Goal: Task Accomplishment & Management: Use online tool/utility

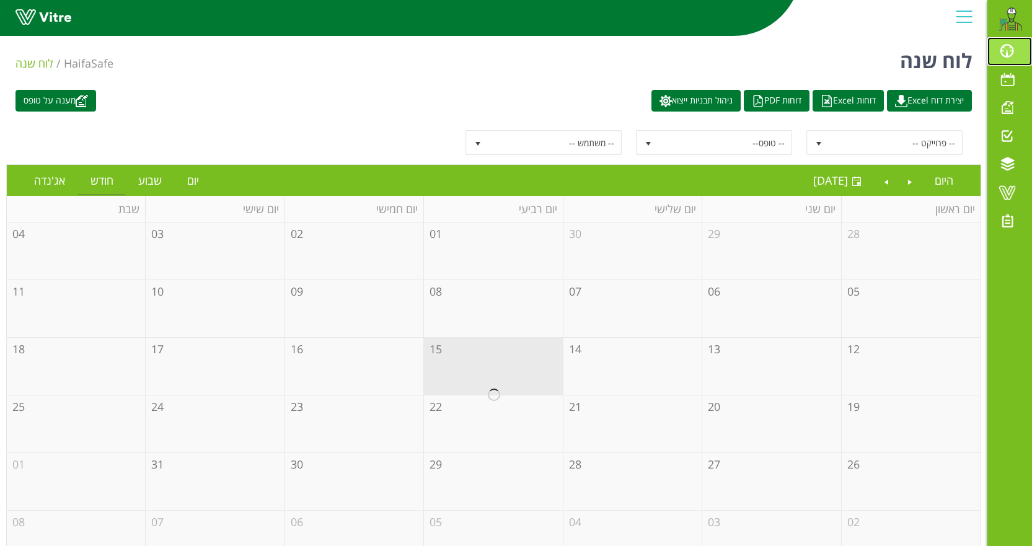
click at [1002, 49] on span at bounding box center [1007, 50] width 31 height 15
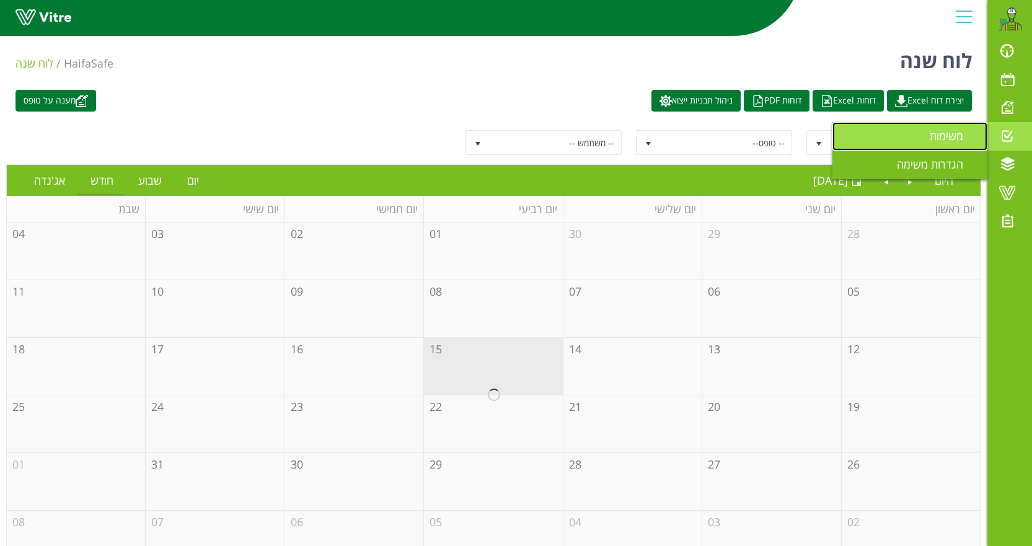
click at [942, 137] on span "משימות" at bounding box center [954, 135] width 48 height 15
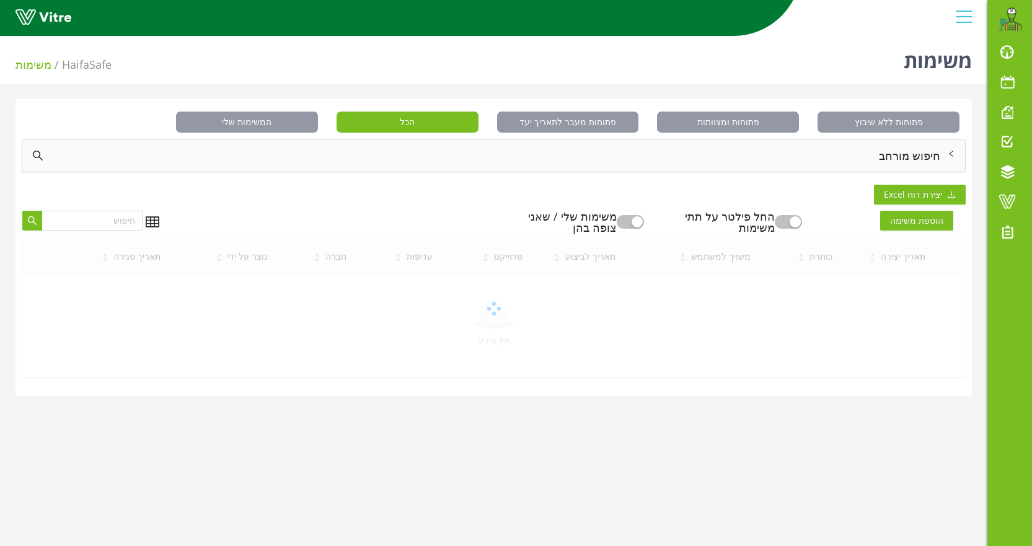
click at [926, 162] on div "חיפוש מורחב" at bounding box center [493, 155] width 943 height 32
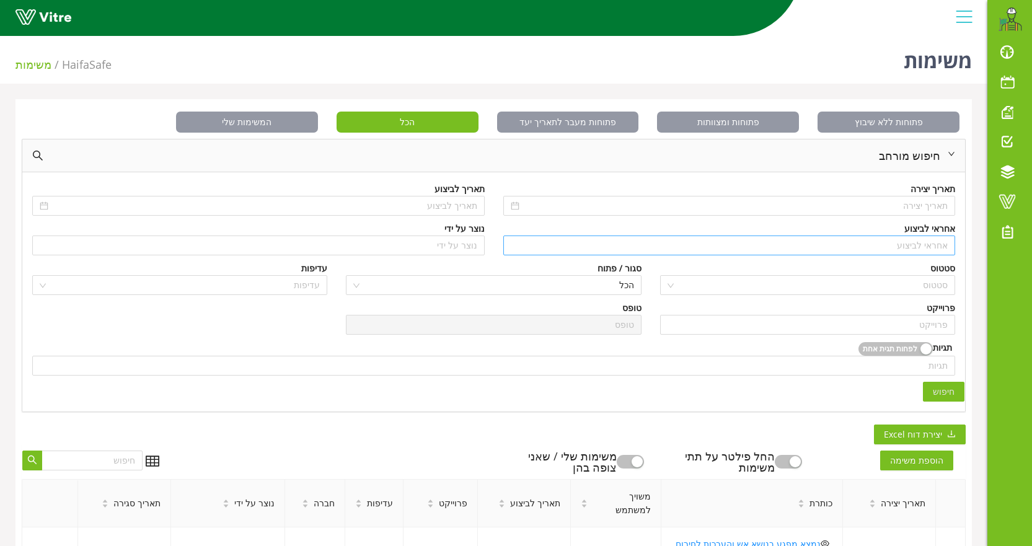
click at [912, 255] on div "אחראי לביצוע" at bounding box center [729, 246] width 452 height 20
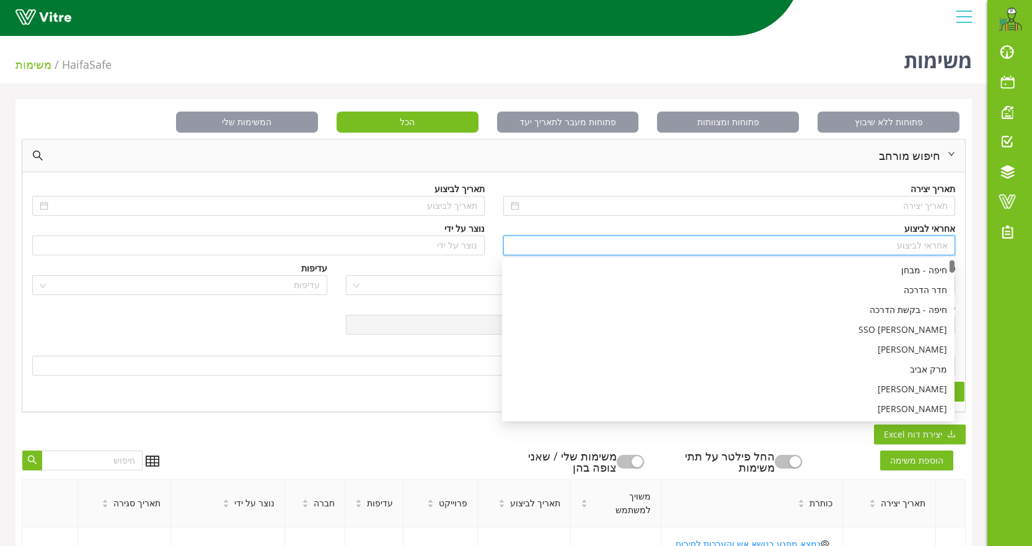
type input ","
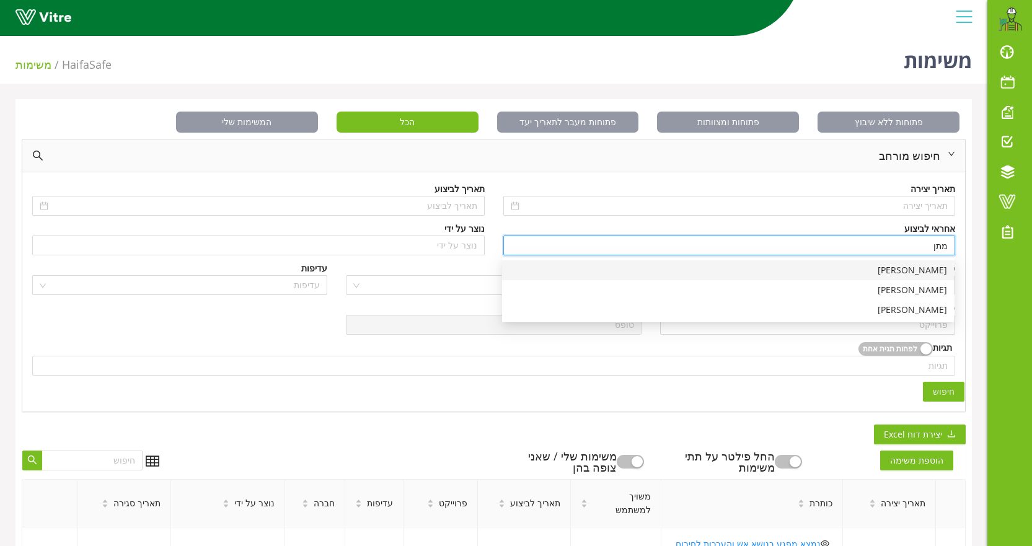
click at [915, 276] on div "[PERSON_NAME]" at bounding box center [728, 270] width 438 height 14
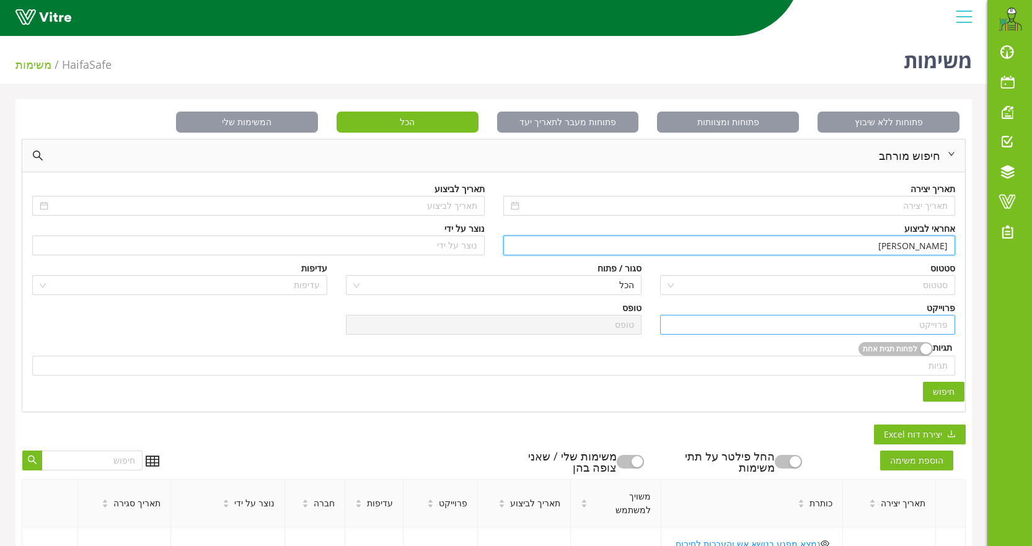
type input "[PERSON_NAME]"
click at [912, 325] on input "search" at bounding box center [808, 324] width 280 height 19
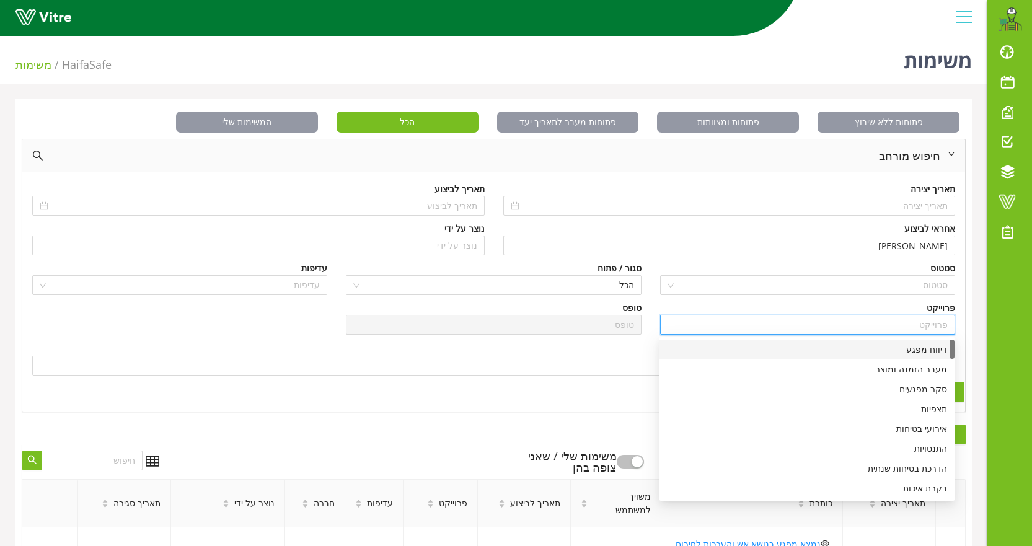
click at [916, 348] on div "דיווח מפגע" at bounding box center [807, 350] width 280 height 14
type input "דיווח מפגע"
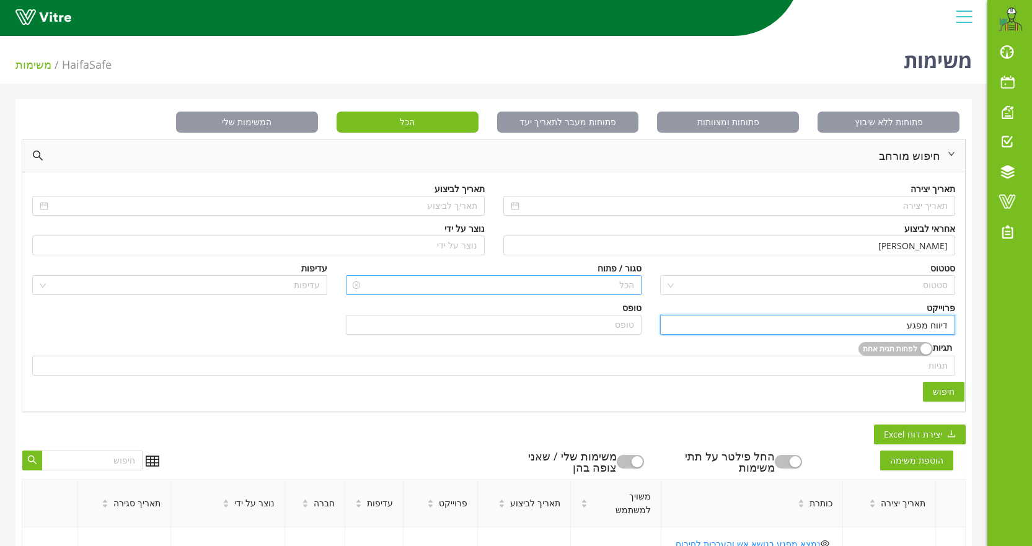
click at [554, 289] on span "הכל" at bounding box center [493, 285] width 280 height 19
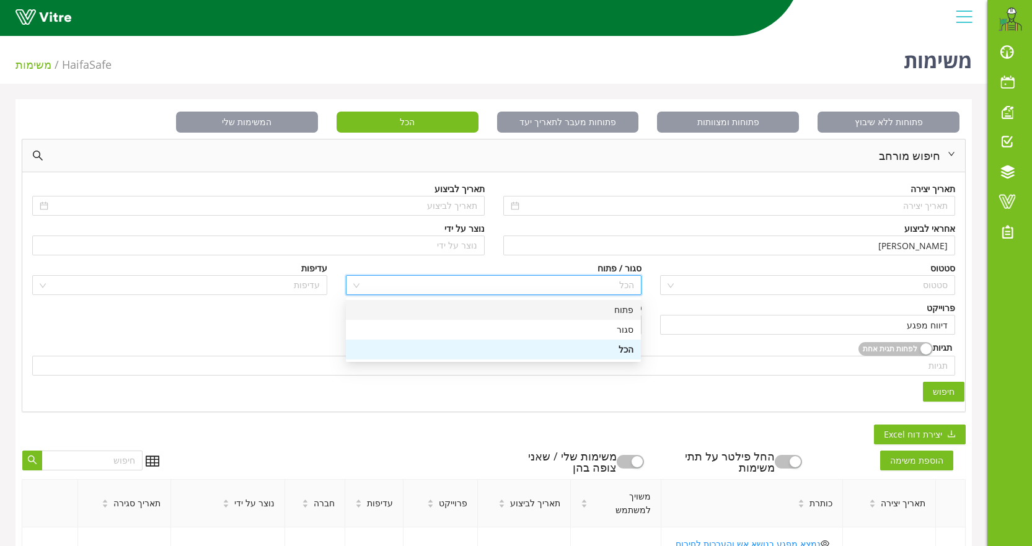
click at [619, 305] on div "פתוח" at bounding box center [493, 310] width 280 height 14
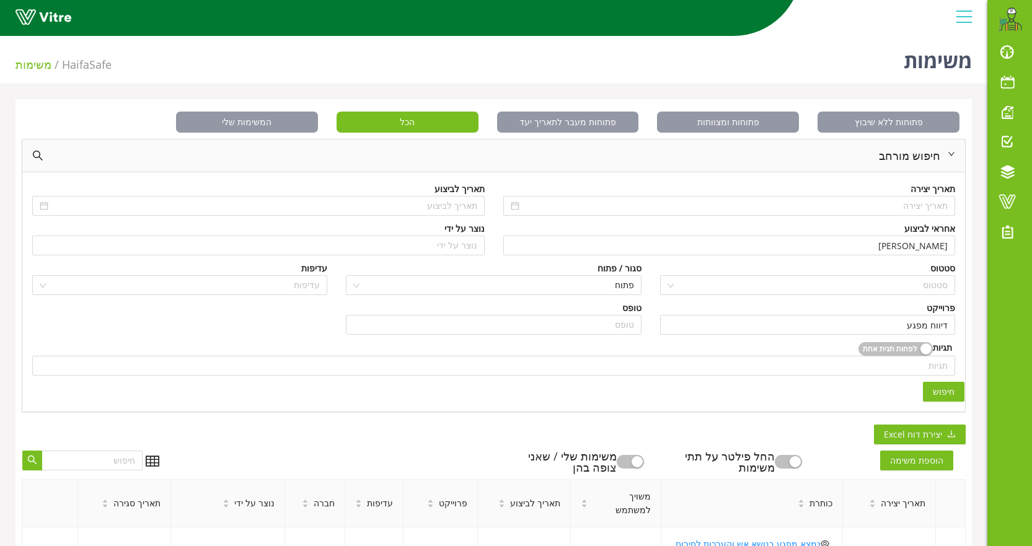
click at [930, 392] on button "חיפוש" at bounding box center [944, 392] width 42 height 20
click at [946, 385] on span "חיפוש" at bounding box center [944, 392] width 22 height 14
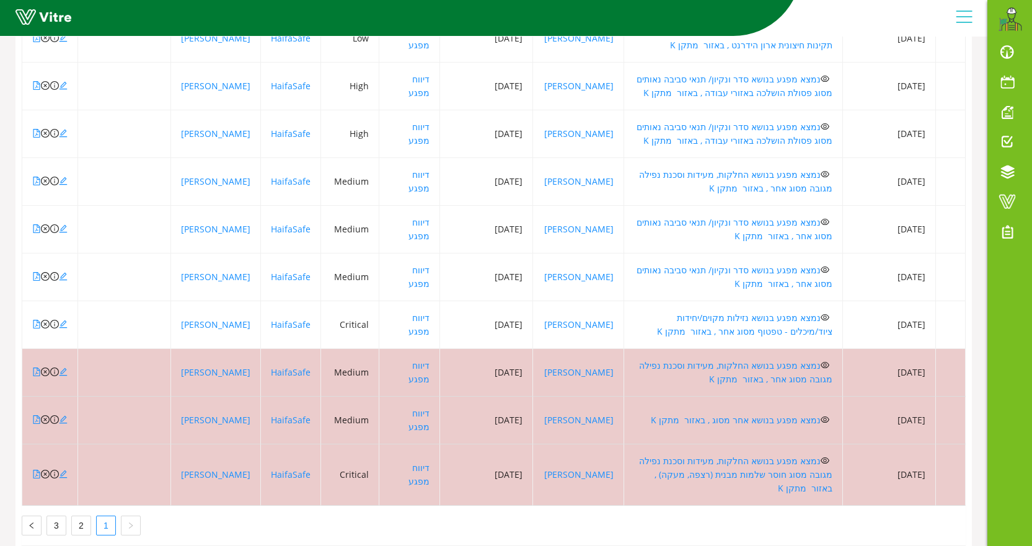
scroll to position [451, 0]
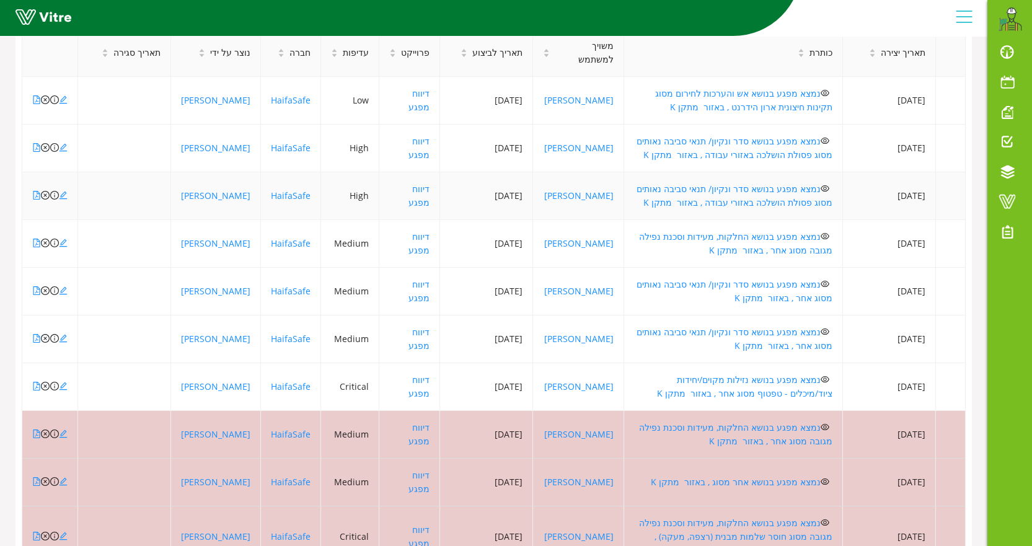
click at [706, 200] on td "נמצא מפגע בנושא סדר ונקיון/ תנאי סביבה נאותים מסוג פסולת הושלכה באזורי עבודה , …" at bounding box center [733, 196] width 219 height 48
click at [701, 185] on link "נמצא מפגע בנושא סדר ונקיון/ תנאי סביבה נאותים מסוג פסולת הושלכה באזורי עבודה , …" at bounding box center [735, 195] width 196 height 25
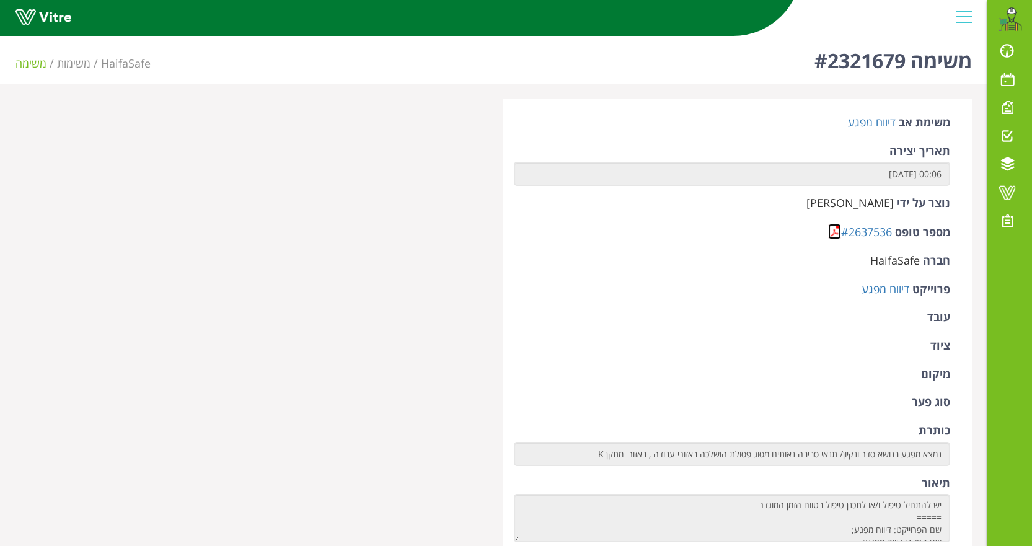
click at [832, 233] on link at bounding box center [834, 231] width 13 height 15
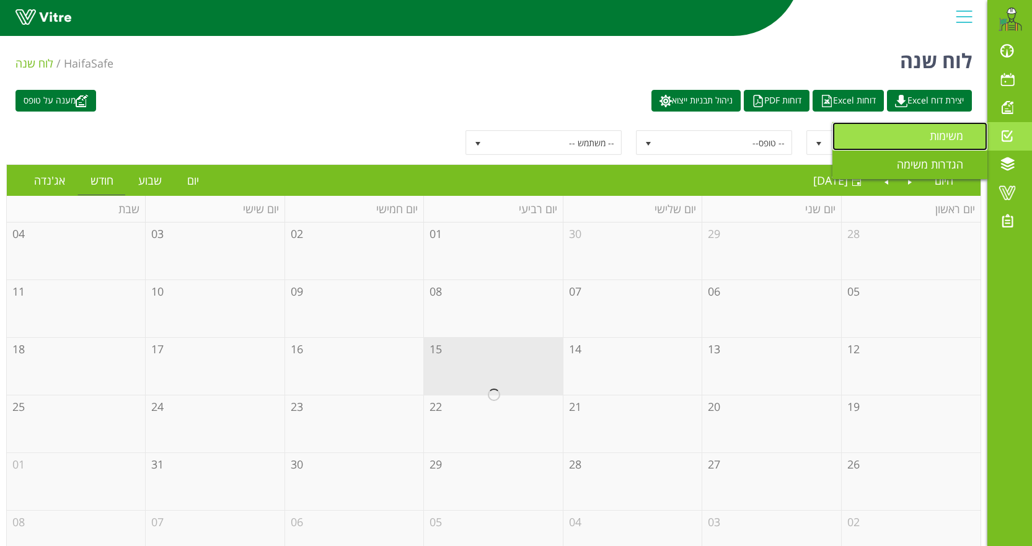
click at [942, 136] on span "משימות" at bounding box center [954, 135] width 48 height 15
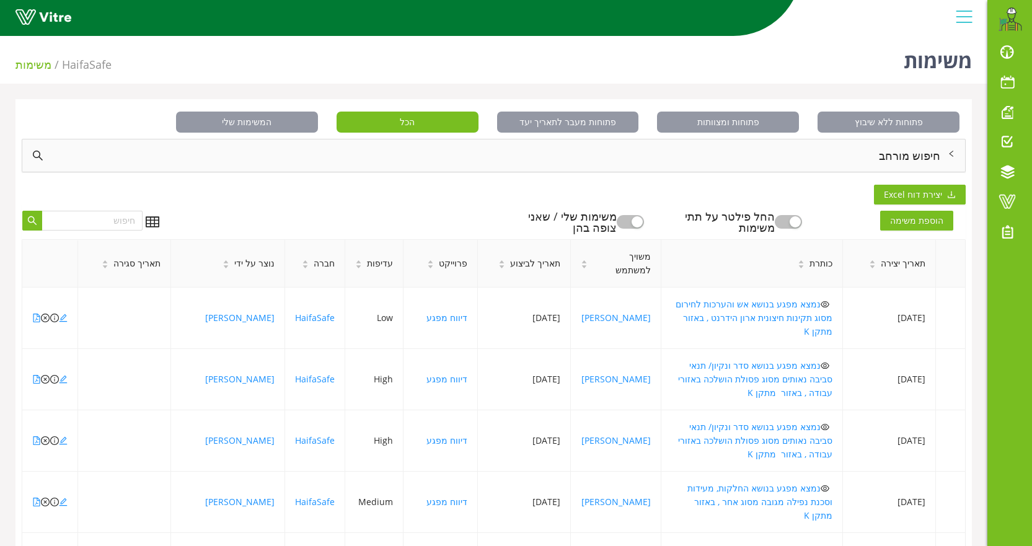
click at [919, 153] on div "חיפוש מורחב" at bounding box center [493, 155] width 943 height 32
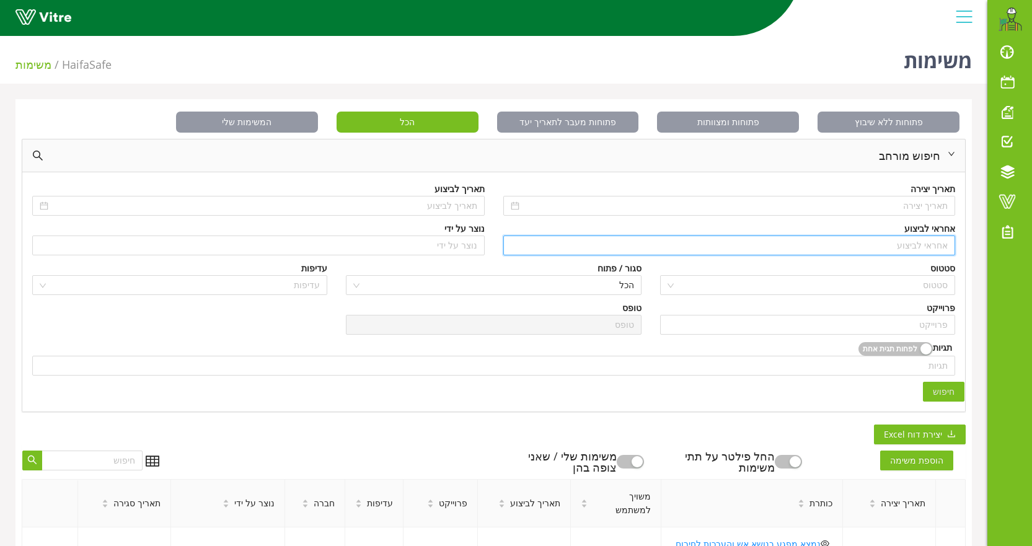
click at [915, 242] on input "search" at bounding box center [730, 245] width 438 height 19
type input "n"
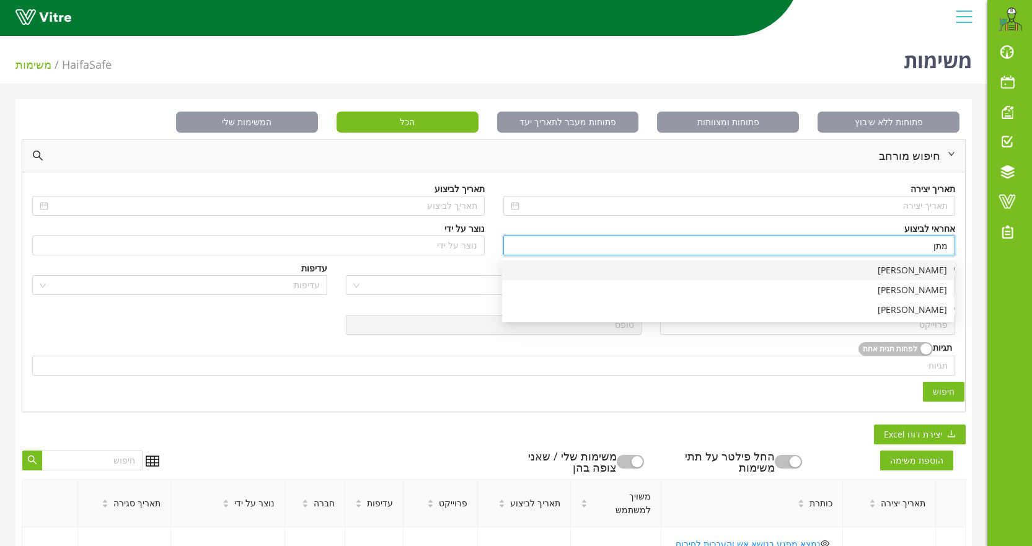
click at [921, 275] on div "[PERSON_NAME]" at bounding box center [728, 270] width 438 height 14
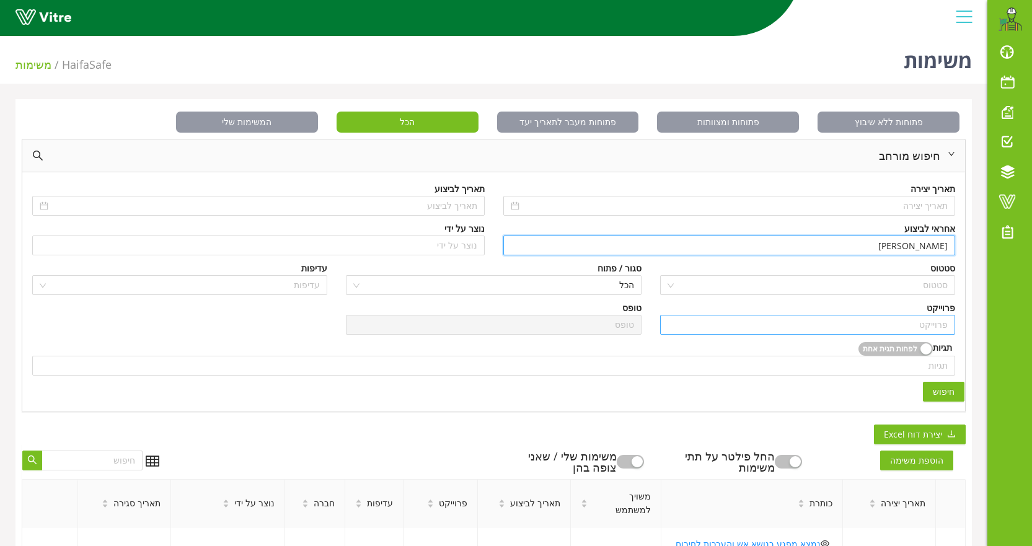
type input "[PERSON_NAME]"
click at [923, 322] on input "search" at bounding box center [808, 324] width 280 height 19
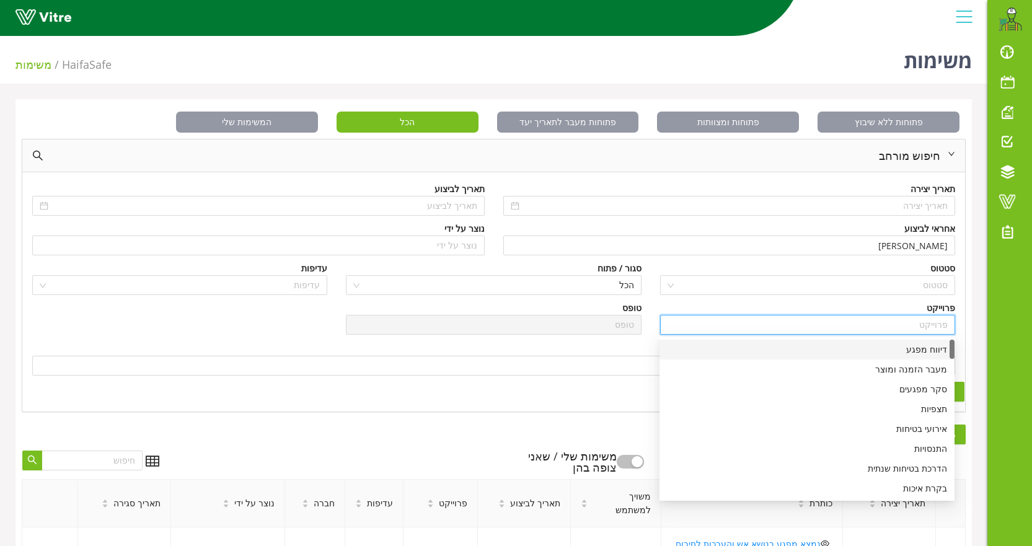
click at [922, 351] on div "דיווח מפגע" at bounding box center [807, 350] width 280 height 14
type input "דיווח מפגע"
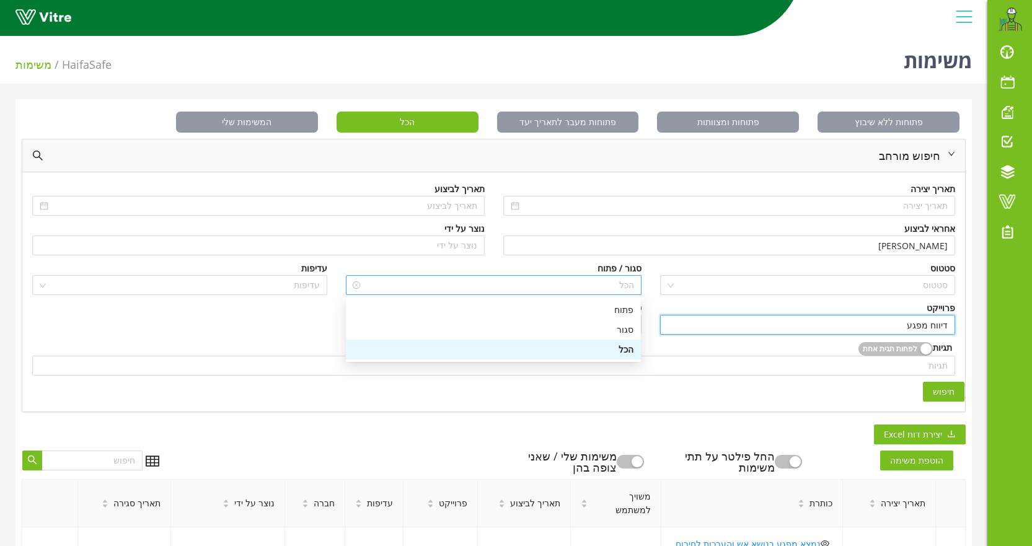
click at [618, 285] on span "הכל" at bounding box center [493, 285] width 280 height 19
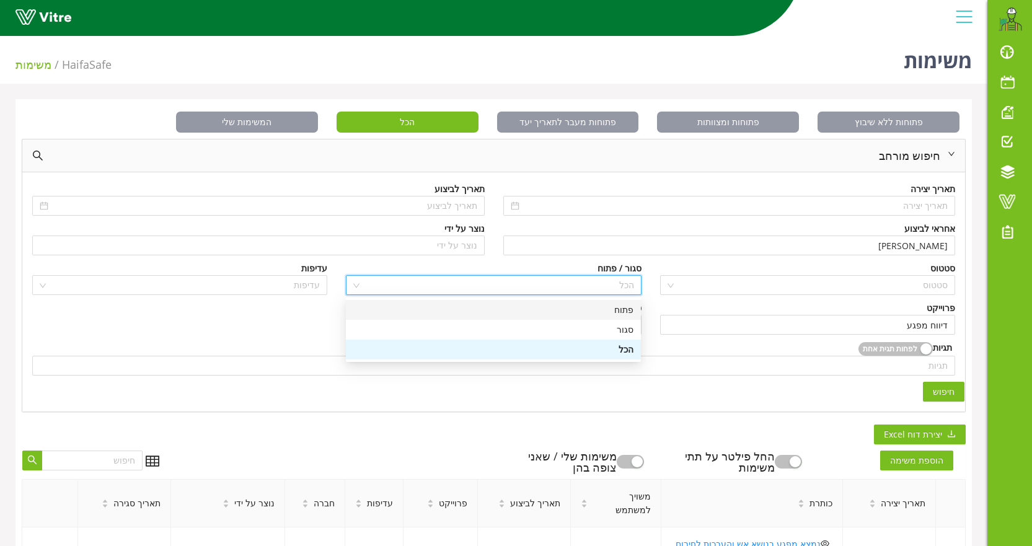
click at [618, 310] on div "פתוח" at bounding box center [493, 310] width 280 height 14
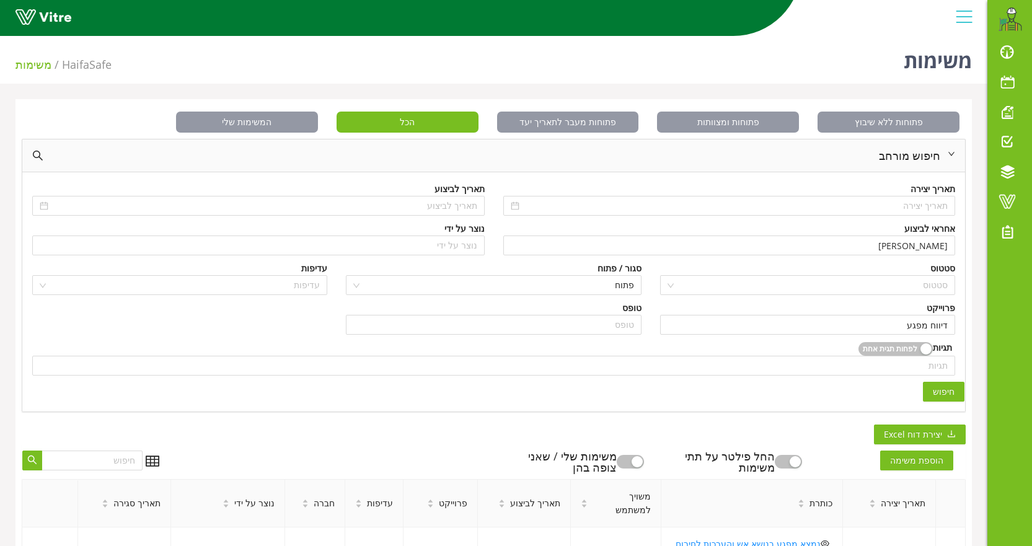
click at [936, 392] on span "חיפוש" at bounding box center [944, 392] width 22 height 14
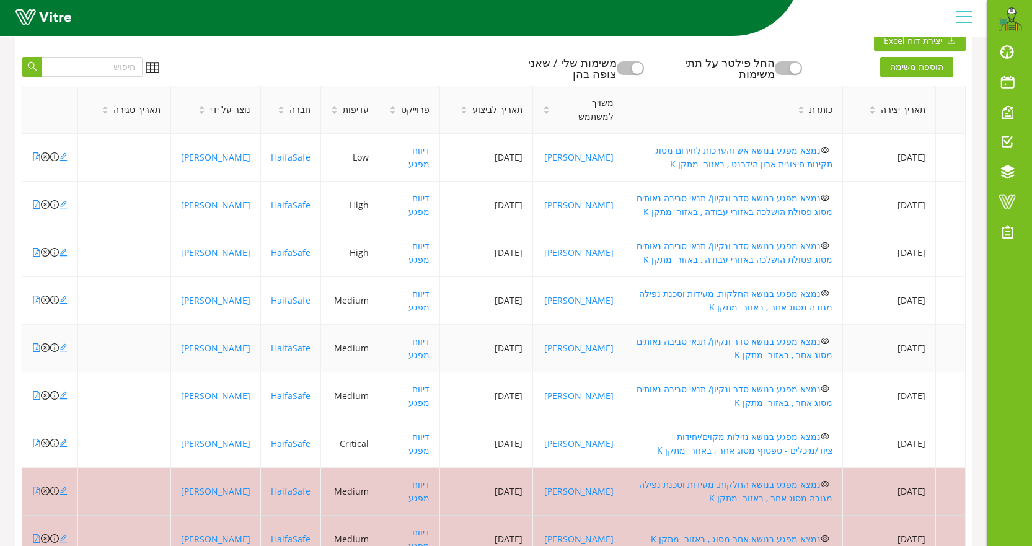
scroll to position [389, 0]
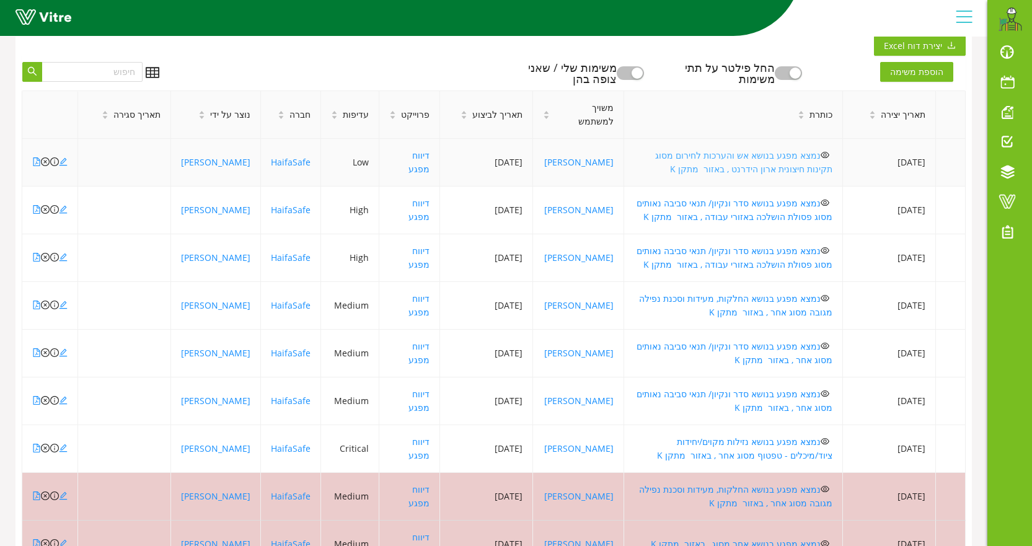
click at [676, 155] on link "נמצא מפגע בנושא אש והערכות לחירום מסוג תקינות חיצונית ארון הידרנט , באזור מתקן K" at bounding box center [743, 161] width 177 height 25
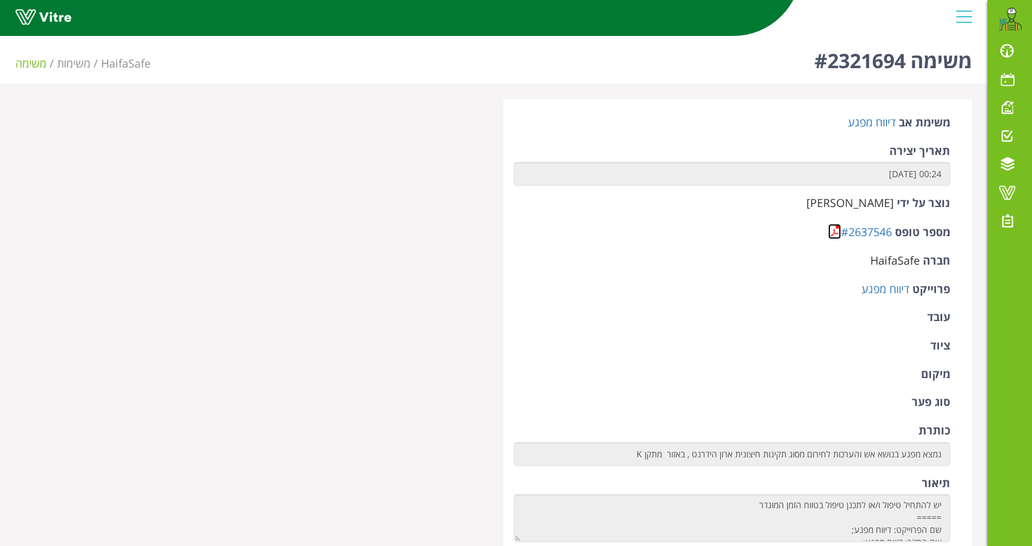
click at [833, 229] on link at bounding box center [834, 231] width 13 height 15
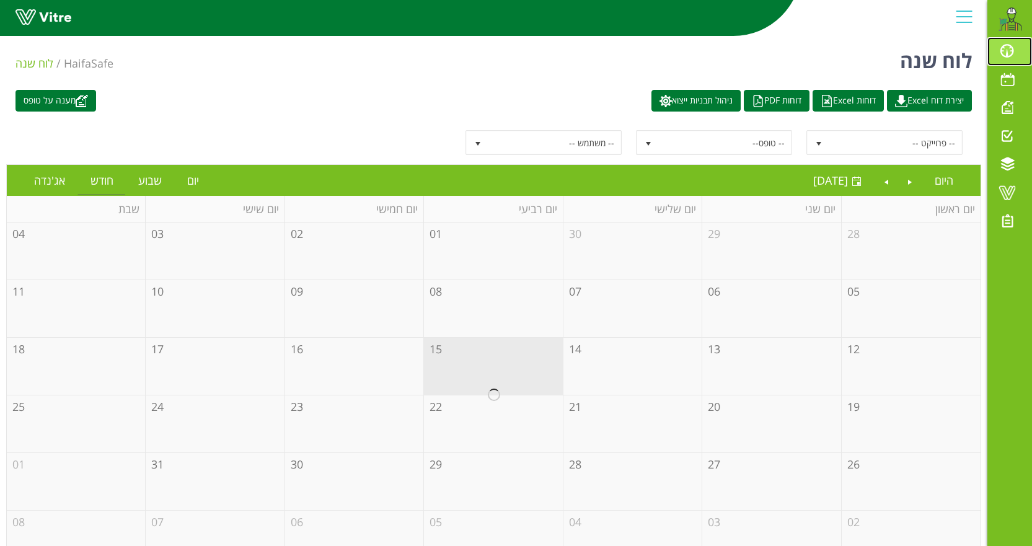
click at [1010, 53] on span at bounding box center [1007, 50] width 31 height 15
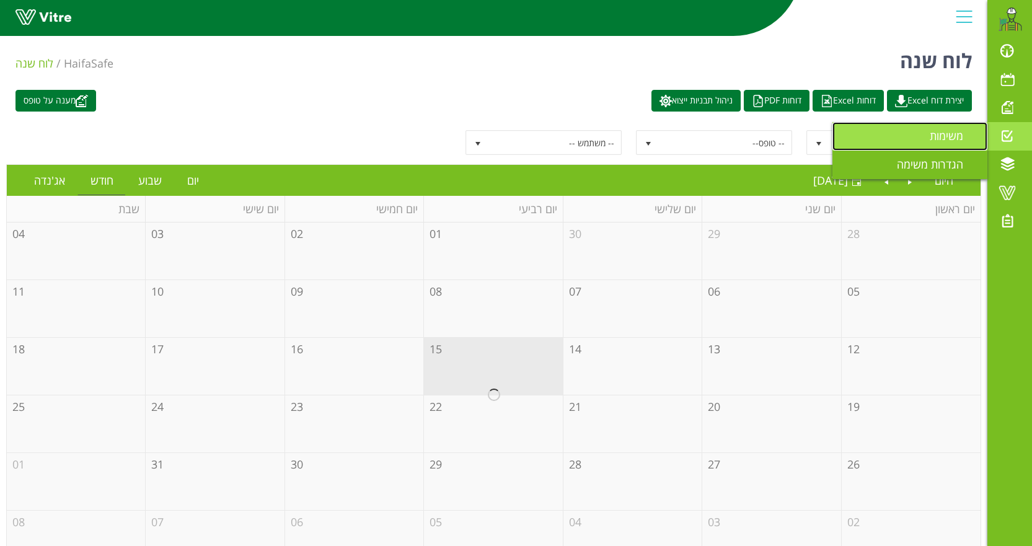
click at [943, 136] on span "משימות" at bounding box center [954, 135] width 48 height 15
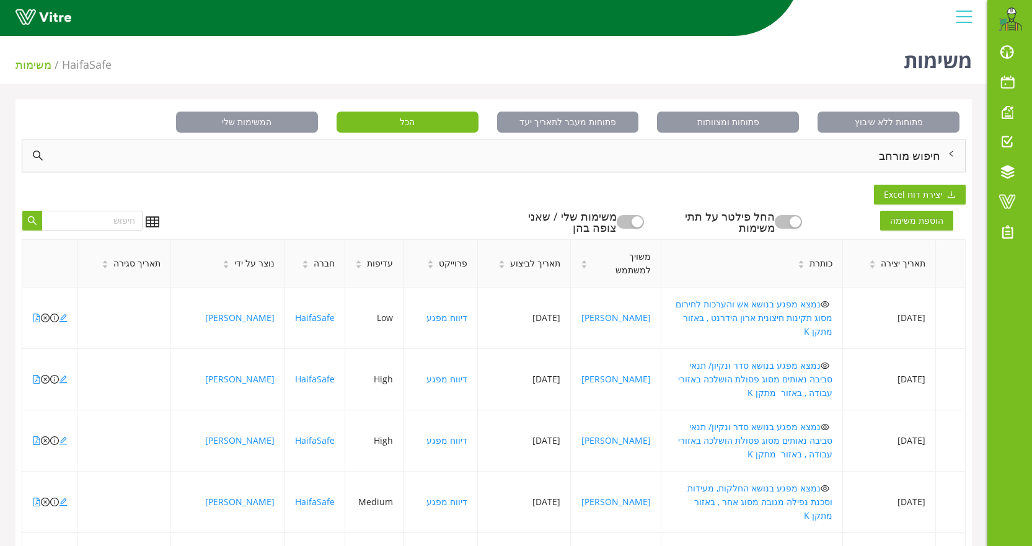
click at [881, 141] on div "חיפוש מורחב" at bounding box center [493, 155] width 943 height 32
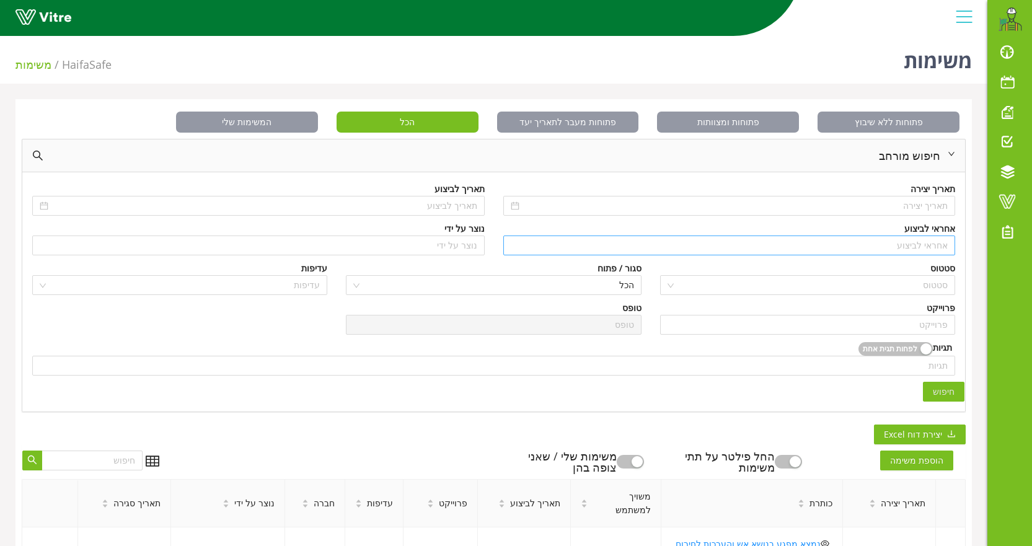
click at [875, 253] on input "search" at bounding box center [730, 245] width 438 height 19
type input "n"
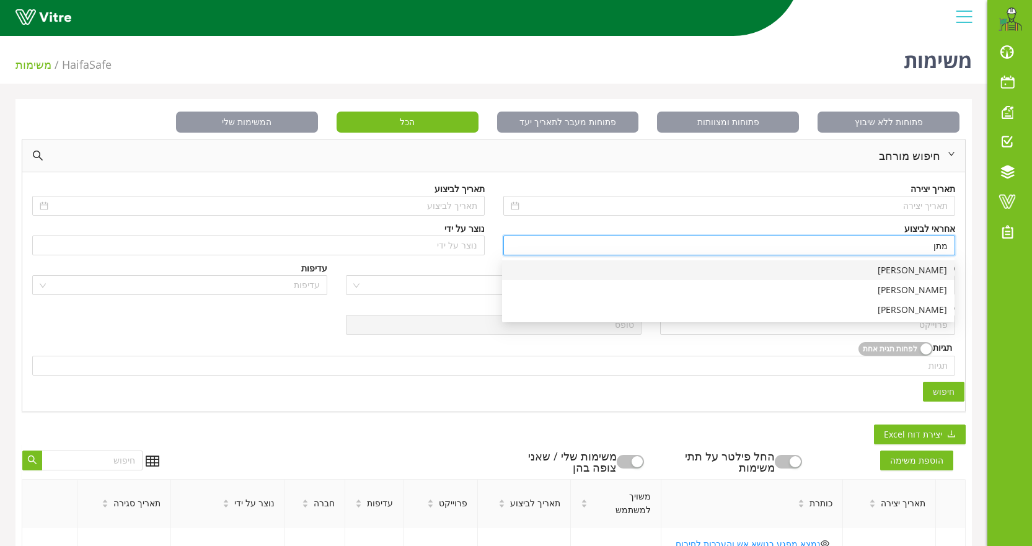
click at [911, 268] on div "[PERSON_NAME]" at bounding box center [728, 270] width 438 height 14
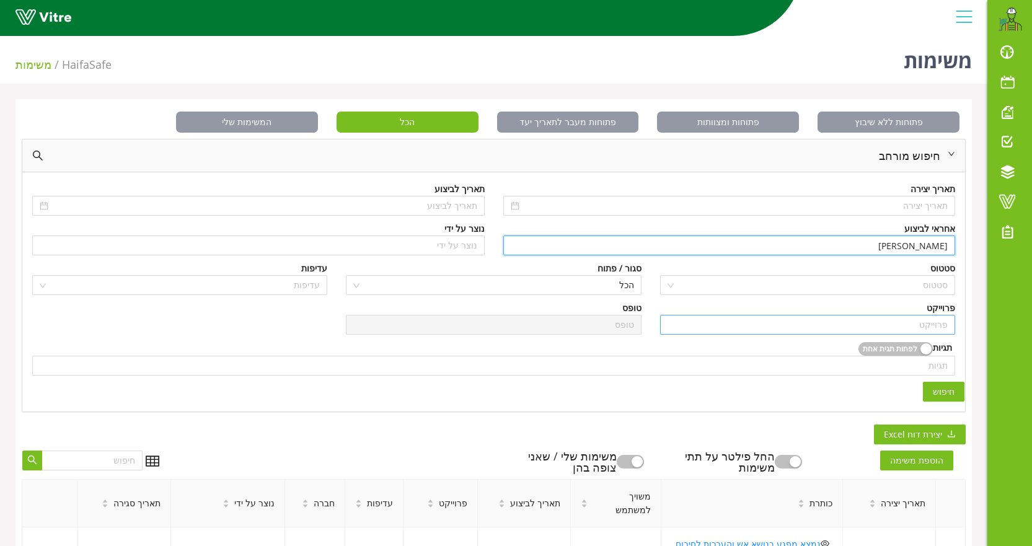
type input "[PERSON_NAME]"
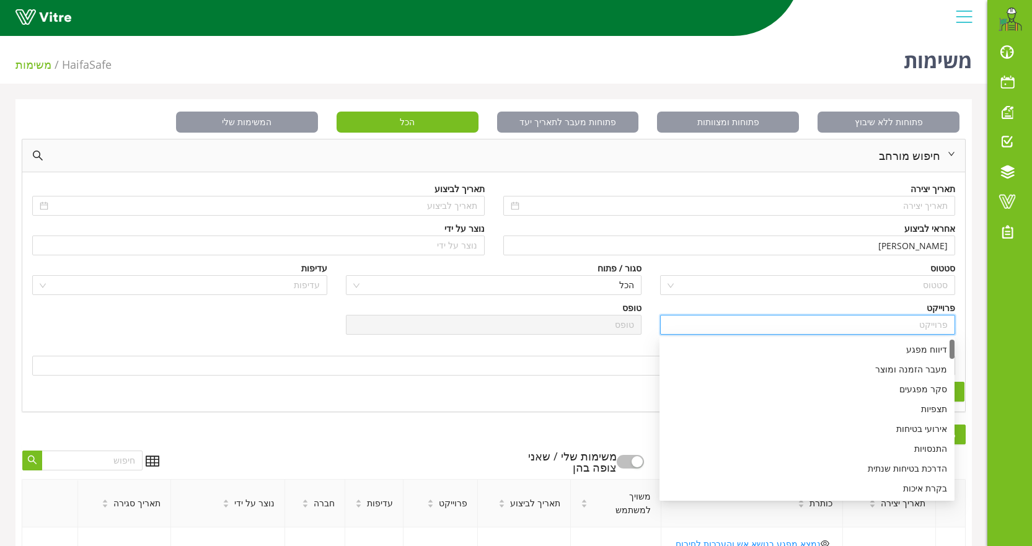
click at [892, 320] on input "search" at bounding box center [808, 324] width 280 height 19
click at [931, 353] on div "דיווח מפגע" at bounding box center [807, 350] width 280 height 14
type input "דיווח מפגע"
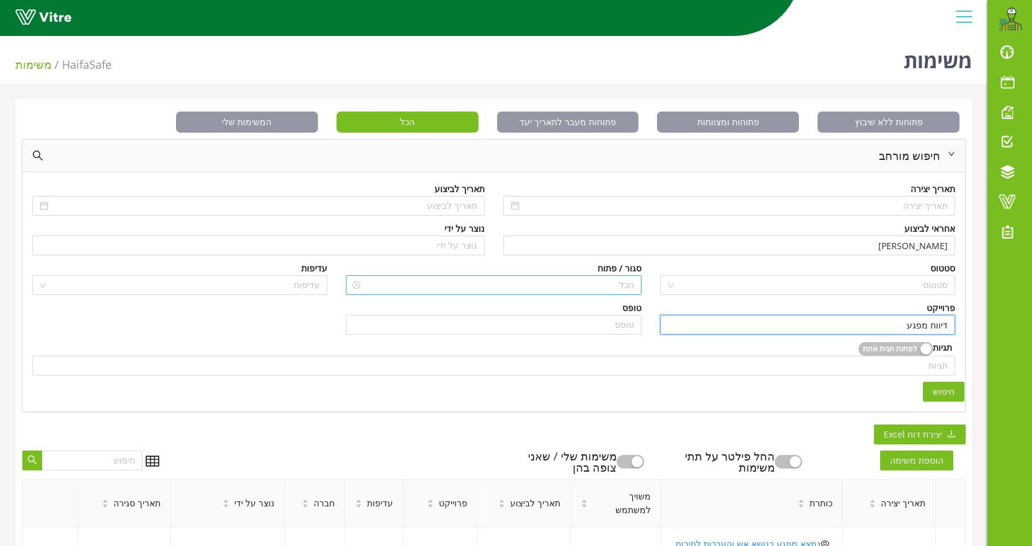
click at [609, 288] on span "הכל" at bounding box center [493, 285] width 280 height 19
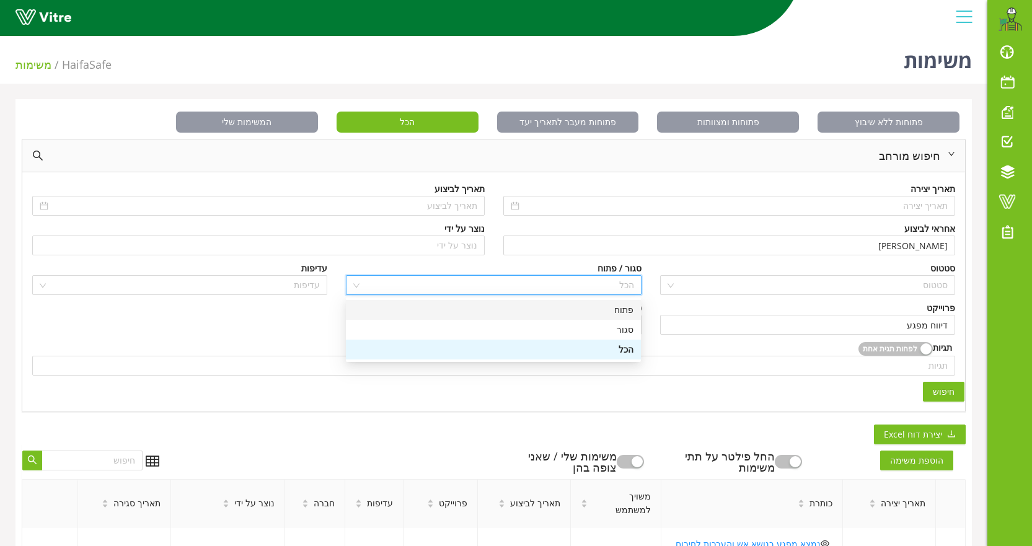
click at [618, 306] on div "פתוח" at bounding box center [493, 310] width 280 height 14
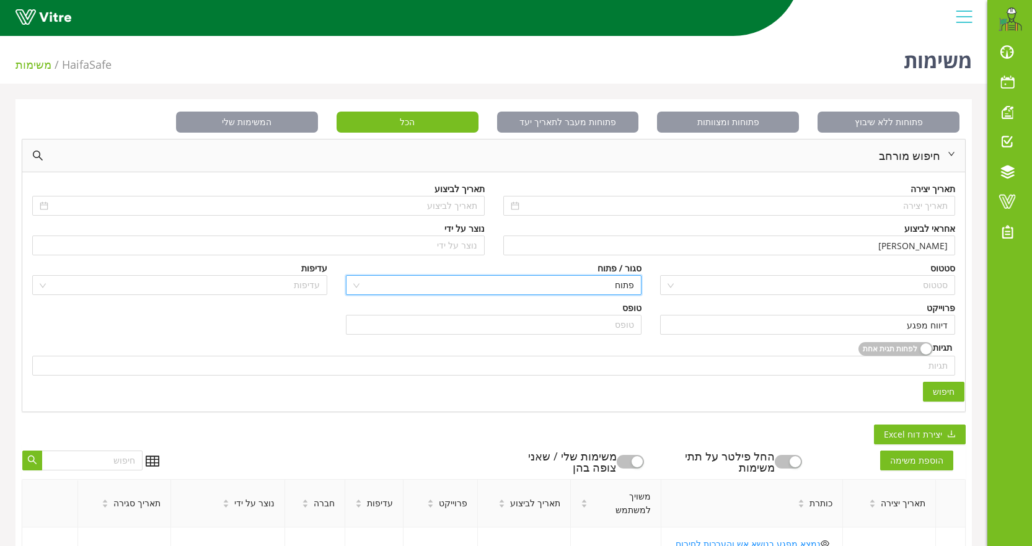
click at [928, 390] on button "חיפוש" at bounding box center [944, 392] width 42 height 20
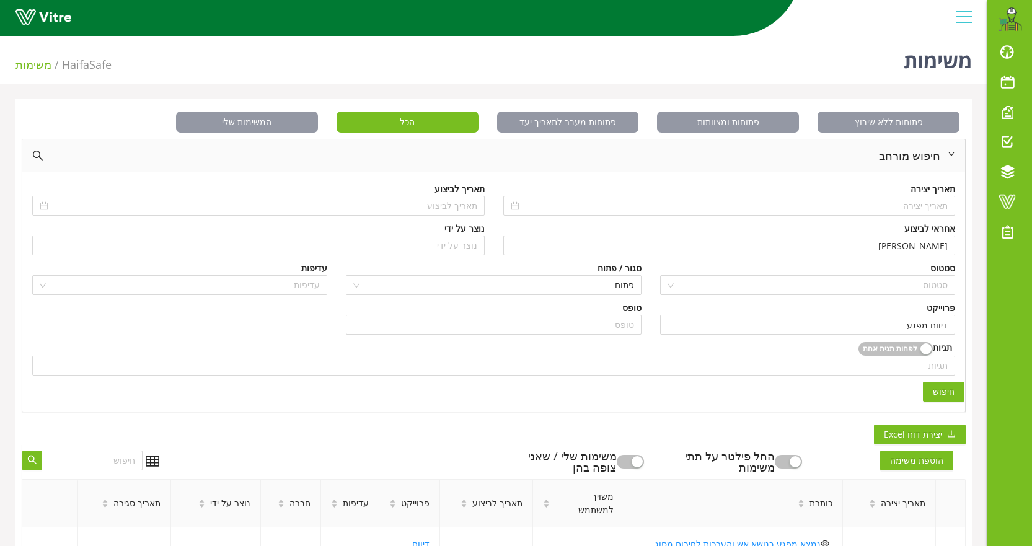
click at [943, 392] on span "חיפוש" at bounding box center [944, 392] width 22 height 14
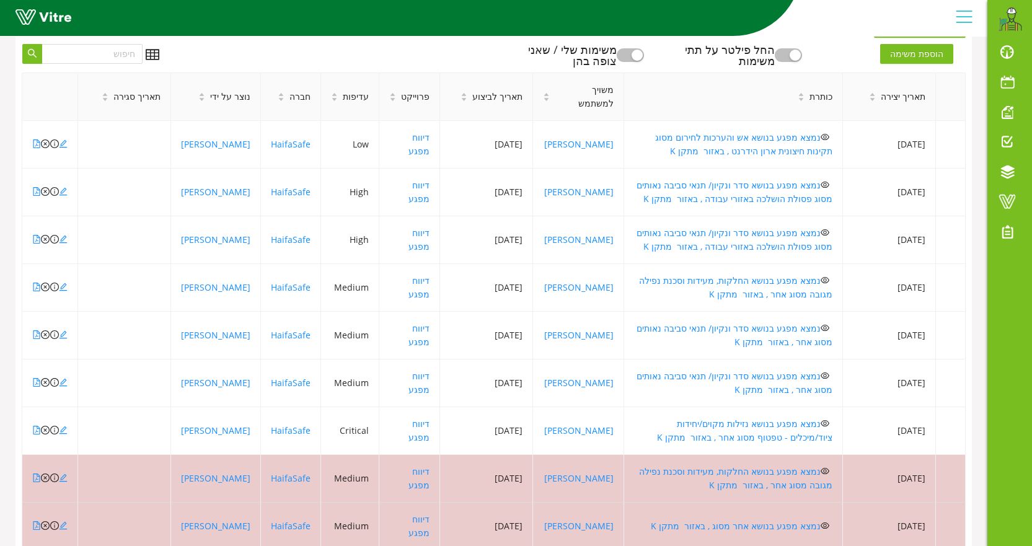
scroll to position [434, 0]
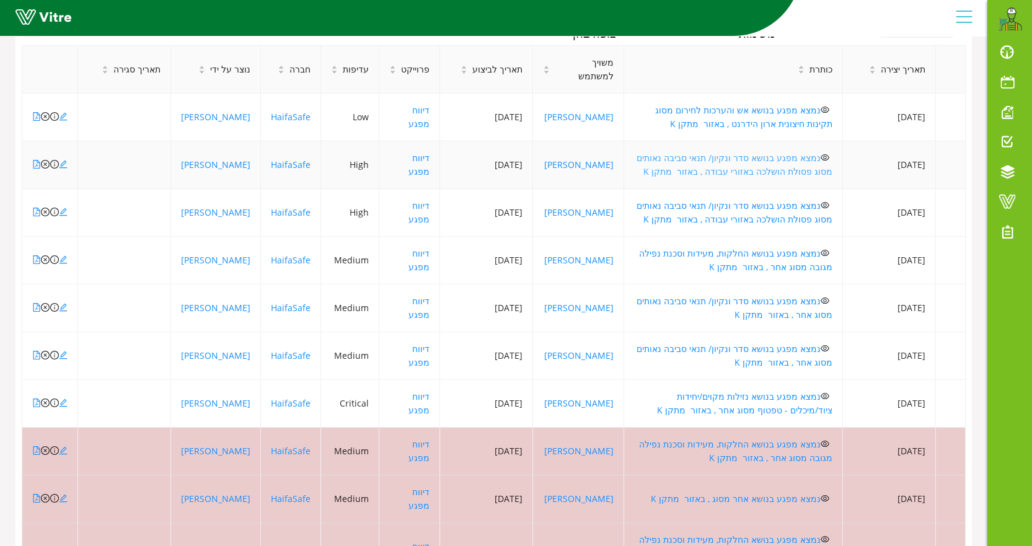
click at [689, 159] on link "נמצא מפגע בנושא סדר ונקיון/ תנאי סביבה נאותים מסוג פסולת הושלכה באזורי עבודה , …" at bounding box center [735, 164] width 196 height 25
click at [764, 110] on link "נמצא מפגע בנושא אש והערכות לחירום מסוג תקינות חיצונית ארון הידרנט , באזור מתקן K" at bounding box center [743, 116] width 177 height 25
click at [727, 160] on link "נמצא מפגע בנושא סדר ונקיון/ תנאי סביבה נאותים מסוג פסולת הושלכה באזורי עבודה , …" at bounding box center [735, 164] width 196 height 25
click at [774, 202] on link "נמצא מפגע בנושא סדר ונקיון/ תנאי סביבה נאותים מסוג פסולת הושלכה באזורי עבודה , …" at bounding box center [735, 212] width 196 height 25
click at [682, 252] on link "נמצא מפגע בנושא החלקות, מעידות וסכנת נפילה מגובה מסוג אחר , באזור מתקן K" at bounding box center [735, 259] width 193 height 25
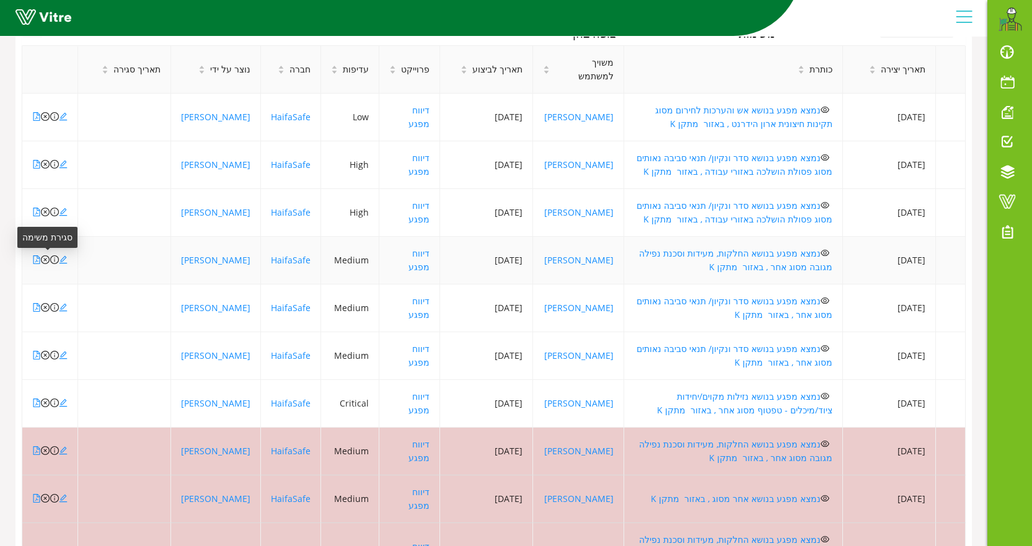
click at [45, 260] on icon "close-circle" at bounding box center [45, 259] width 9 height 9
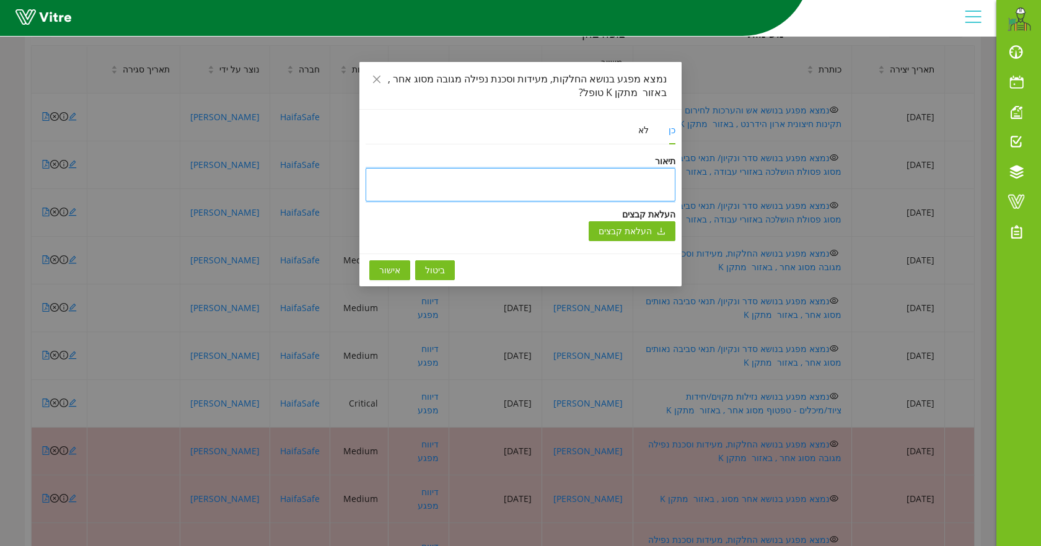
click at [591, 193] on textarea at bounding box center [521, 184] width 310 height 33
type textarea "ט"
type textarea "טו"
type textarea "טופ"
type textarea "טופל"
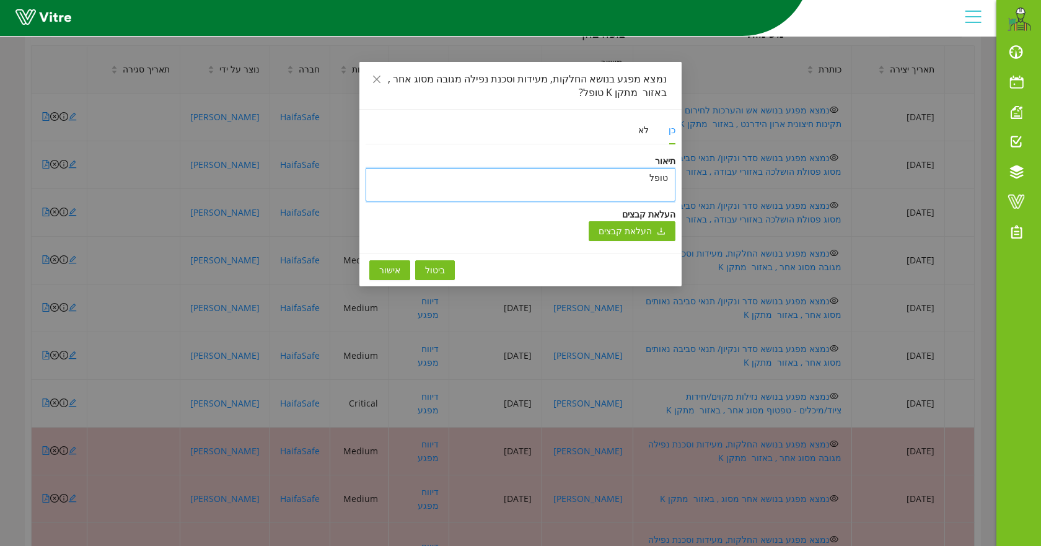
type textarea "טופל"
click at [389, 264] on span "אישור" at bounding box center [389, 270] width 21 height 14
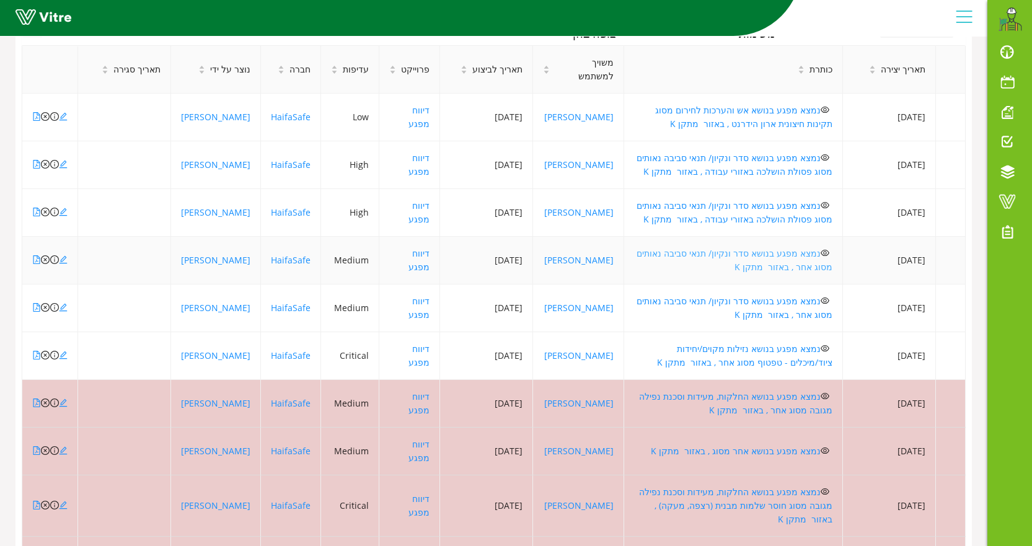
click at [781, 255] on link "נמצא מפגע בנושא סדר ונקיון/ תנאי סביבה נאותים מסוג אחר , באזור מתקן K" at bounding box center [735, 259] width 196 height 25
click at [701, 296] on link "נמצא מפגע בנושא סדר ונקיון/ תנאי סביבה נאותים מסוג אחר , באזור מתקן K" at bounding box center [735, 307] width 196 height 25
click at [762, 349] on link "נמצא מפגע בנושא נזילות מקוים/יחידות ציוד/מיכלים - טפטוף מסוג אחר , באזור מתקן K" at bounding box center [744, 355] width 175 height 25
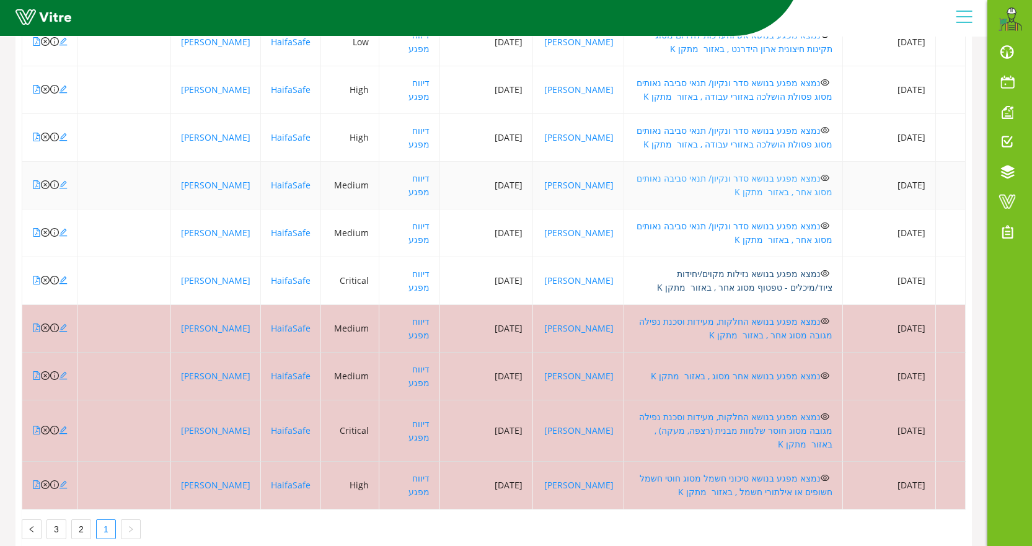
scroll to position [513, 0]
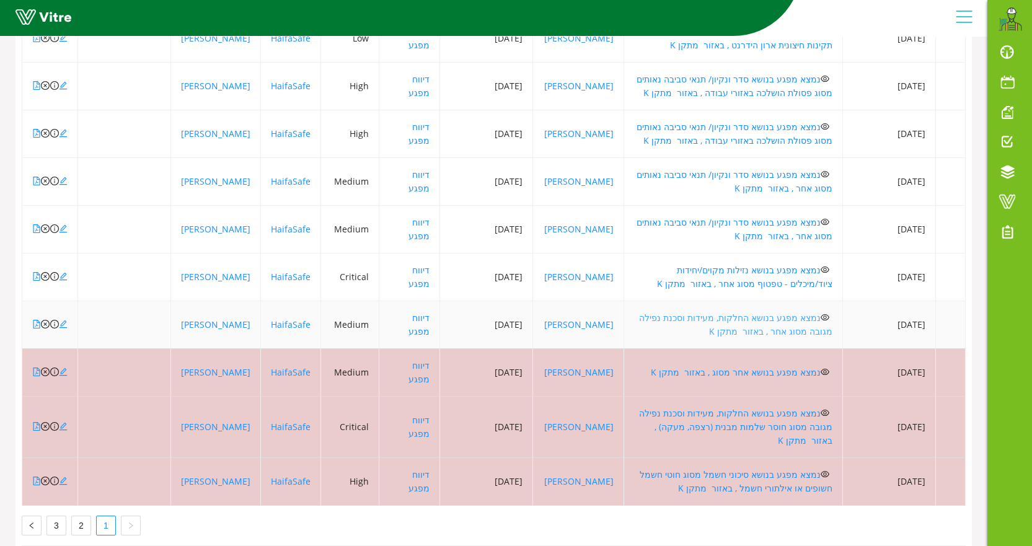
click at [731, 318] on link "נמצא מפגע בנושא החלקות, מעידות וסכנת נפילה מגובה מסוג אחר , באזור מתקן K" at bounding box center [735, 324] width 193 height 25
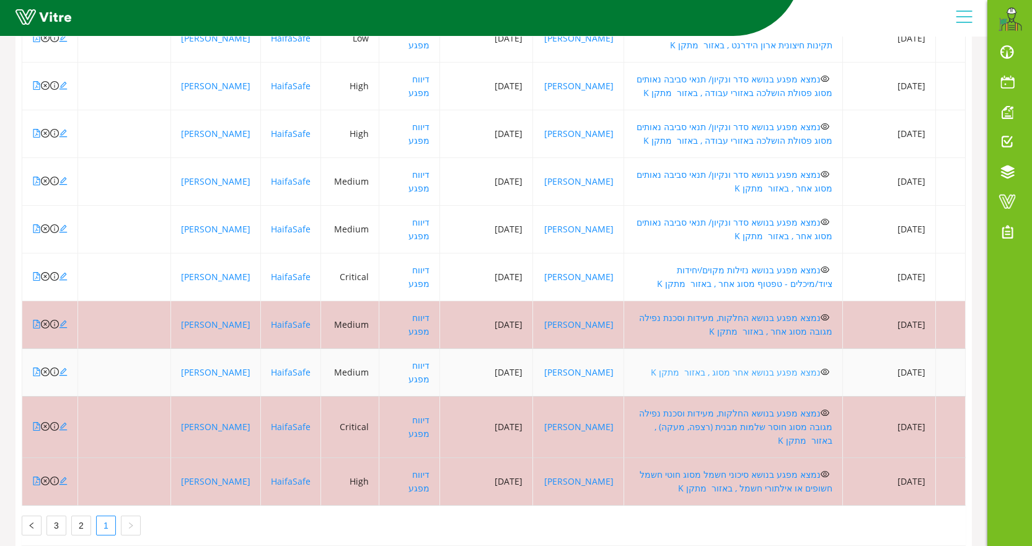
click at [790, 369] on link "נמצא מפגע בנושא אחר מסוג , באזור מתקן K" at bounding box center [736, 372] width 170 height 12
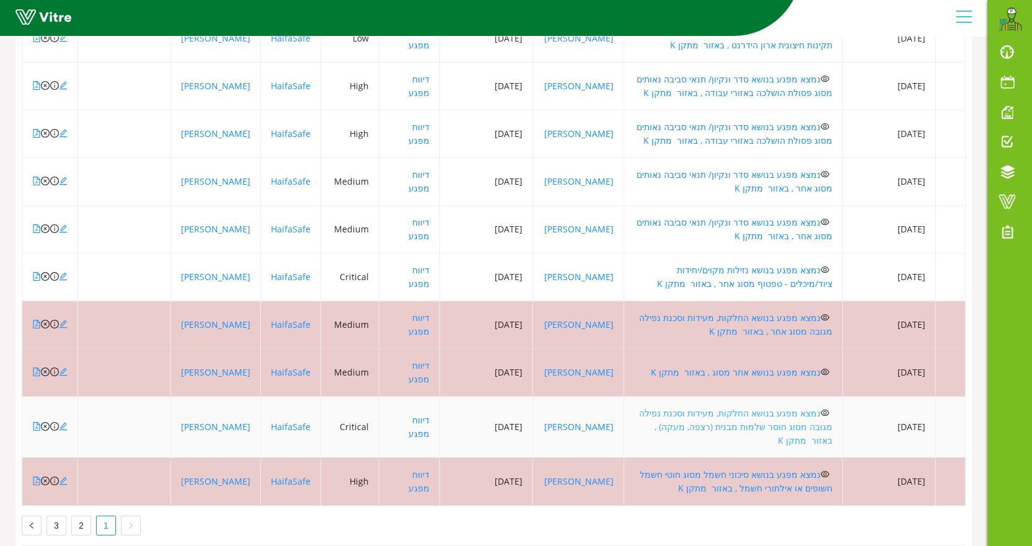
click at [714, 407] on link "נמצא מפגע בנושא החלקות, מעידות וסכנת נפילה מגובה מסוג חוסר שלמות מבנית (רצפה, מ…" at bounding box center [735, 426] width 193 height 39
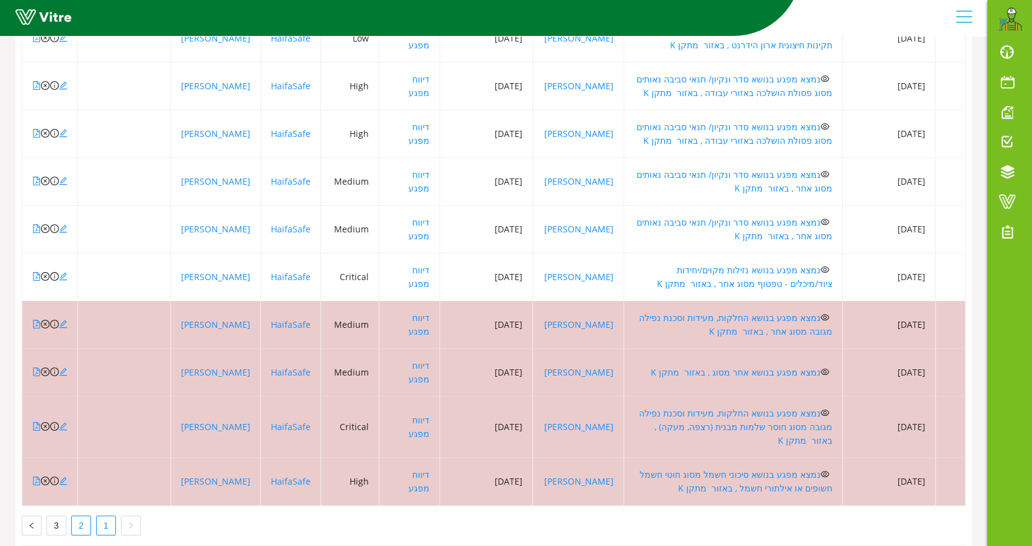
click at [84, 516] on link "2" at bounding box center [81, 525] width 19 height 19
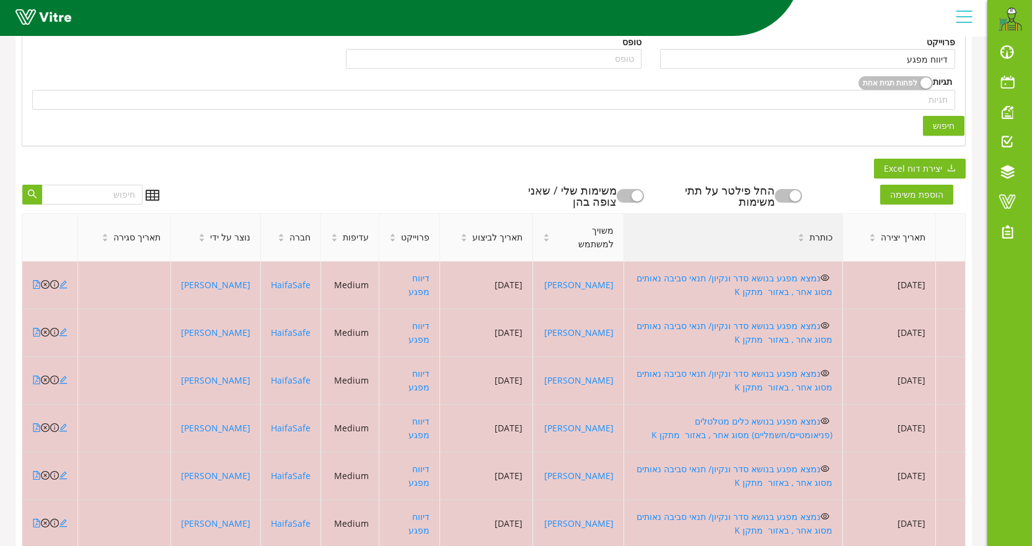
scroll to position [265, 0]
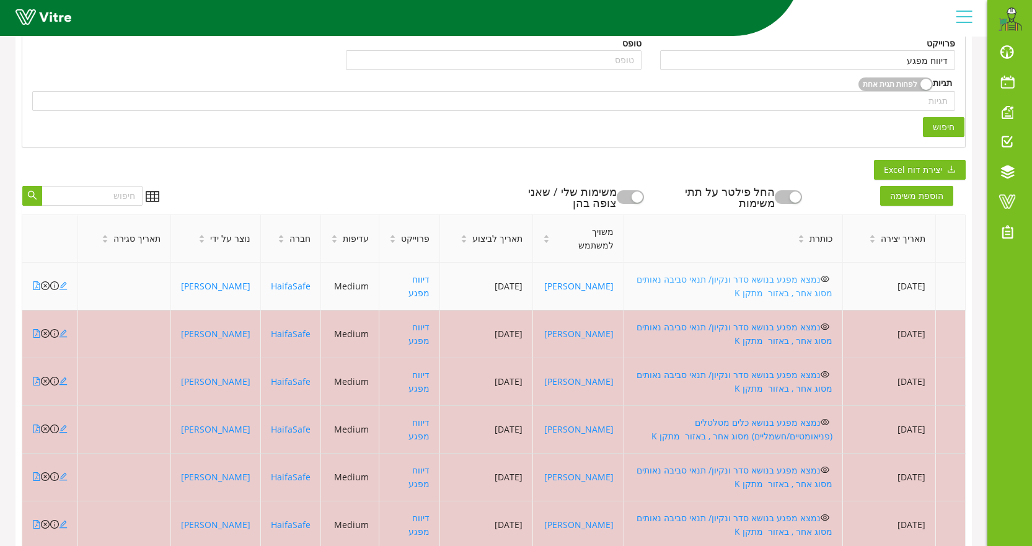
click at [682, 280] on link "נמצא מפגע בנושא סדר ונקיון/ תנאי סביבה נאותים מסוג אחר , באזור מתקן K" at bounding box center [735, 285] width 196 height 25
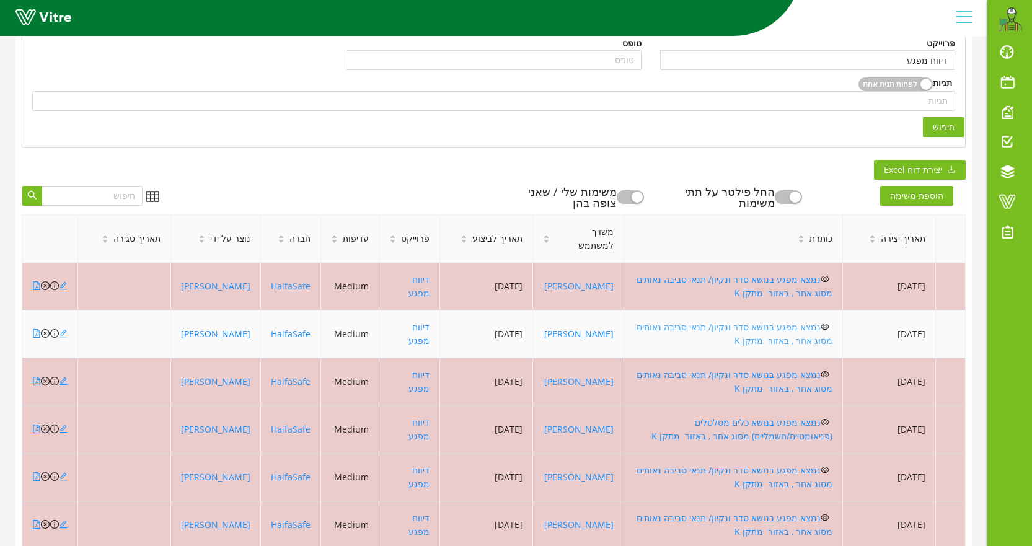
click at [651, 324] on link "נמצא מפגע בנושא סדר ונקיון/ תנאי סביבה נאותים מסוג אחר , באזור מתקן K" at bounding box center [735, 333] width 196 height 25
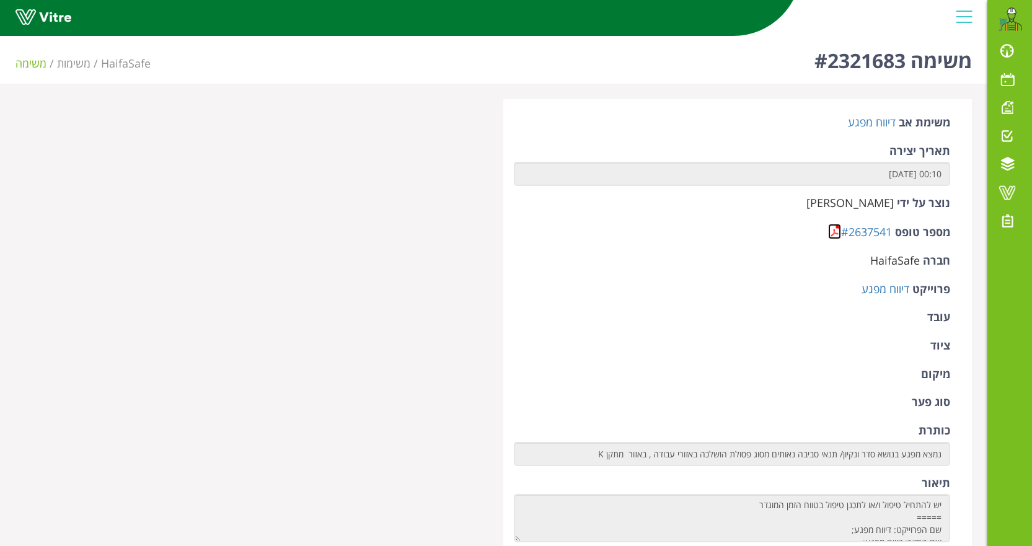
click at [832, 236] on link at bounding box center [834, 231] width 13 height 15
click at [832, 231] on link at bounding box center [834, 231] width 13 height 15
click at [835, 238] on link at bounding box center [834, 231] width 13 height 15
click at [829, 231] on link at bounding box center [834, 231] width 13 height 15
click at [831, 232] on link at bounding box center [834, 231] width 13 height 15
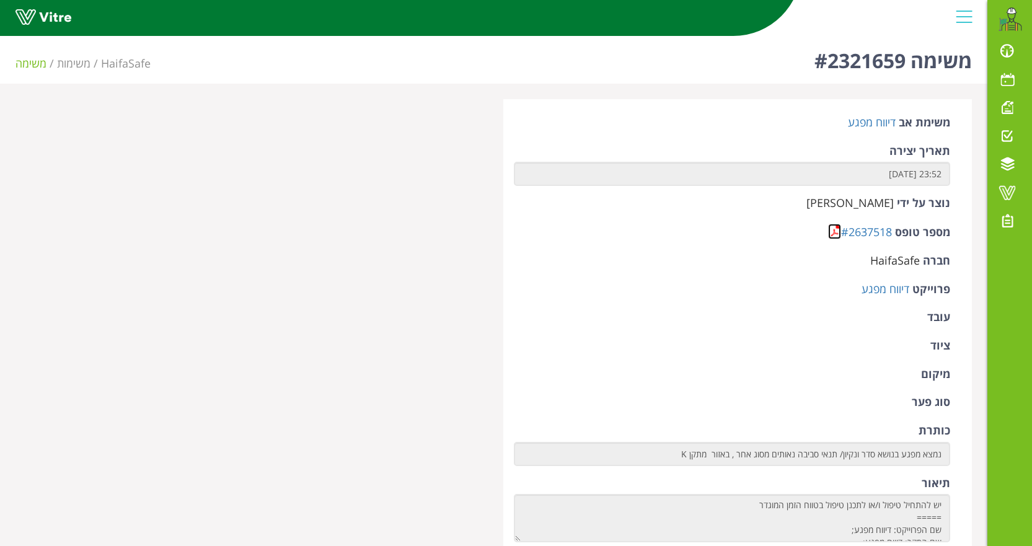
click at [834, 230] on link at bounding box center [834, 231] width 13 height 15
click at [829, 231] on link at bounding box center [834, 231] width 13 height 15
click at [829, 234] on link at bounding box center [834, 231] width 13 height 15
click at [831, 229] on link at bounding box center [834, 231] width 13 height 15
click at [829, 232] on link at bounding box center [834, 231] width 13 height 15
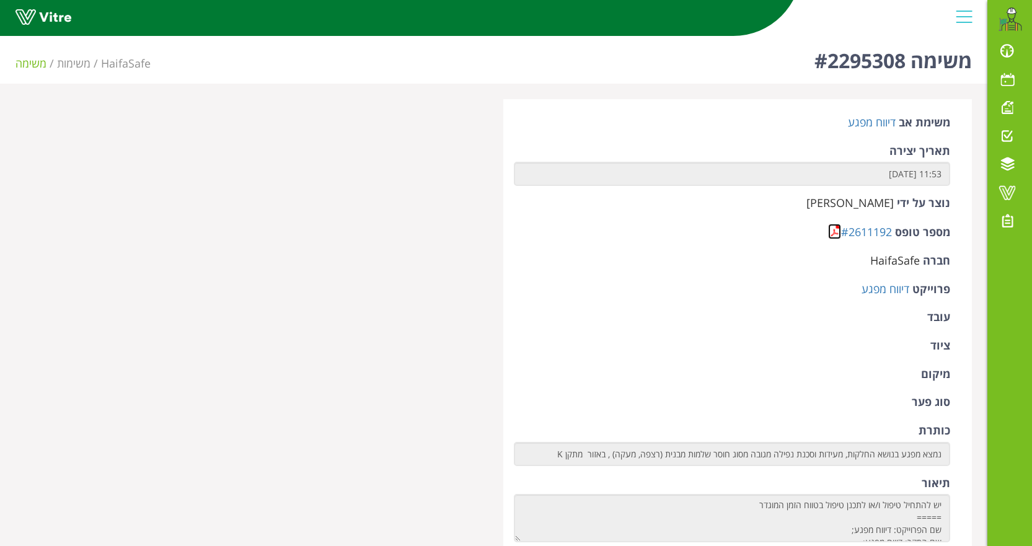
click at [838, 234] on link at bounding box center [834, 231] width 13 height 15
click at [834, 227] on link at bounding box center [834, 231] width 13 height 15
click at [831, 233] on link at bounding box center [834, 231] width 13 height 15
